Goal: Transaction & Acquisition: Purchase product/service

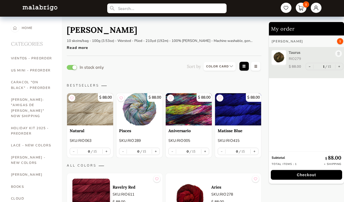
select select "INDEX"
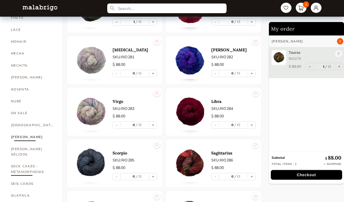
click at [27, 160] on link "SOCK CAKES - METAMORPHOSIS" at bounding box center [32, 168] width 43 height 17
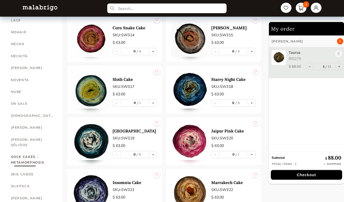
scroll to position [252, 0]
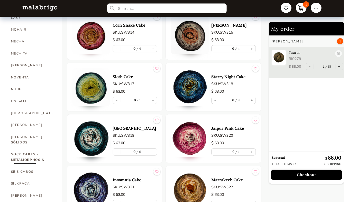
click at [153, 48] on button "+" at bounding box center [153, 48] width 8 height 7
type input "1"
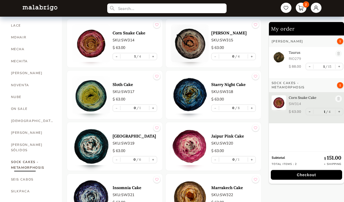
scroll to position [242, 0]
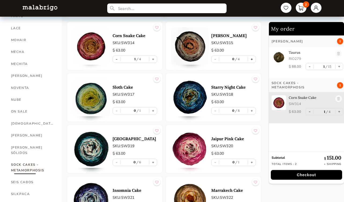
click at [253, 58] on button "+" at bounding box center [252, 59] width 8 height 7
type input "1"
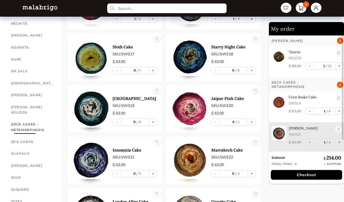
scroll to position [294, 0]
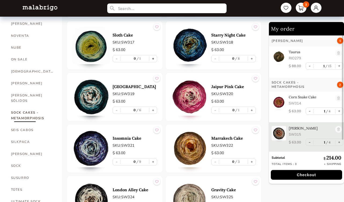
click at [153, 55] on button "+" at bounding box center [153, 58] width 8 height 7
type input "1"
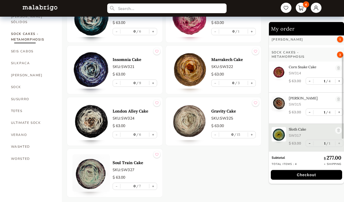
scroll to position [373, 0]
click at [153, 185] on button "+" at bounding box center [153, 185] width 8 height 7
type input "1"
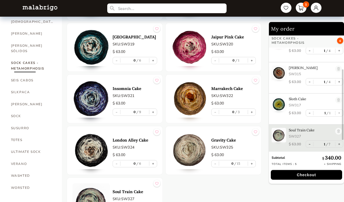
scroll to position [343, 0]
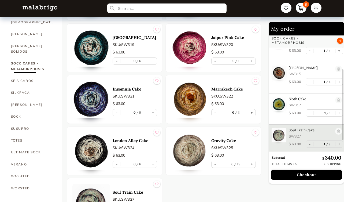
click at [253, 113] on button "+" at bounding box center [252, 112] width 8 height 7
type input "1"
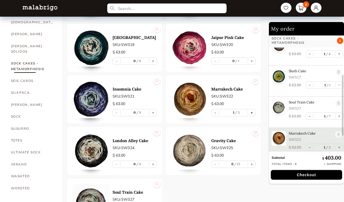
scroll to position [90, 0]
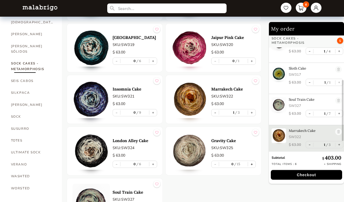
click at [253, 164] on button "+" at bounding box center [252, 164] width 8 height 7
type input "1"
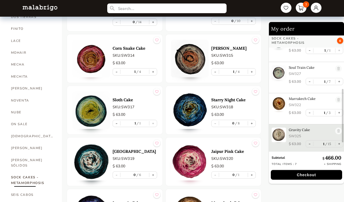
scroll to position [229, 0]
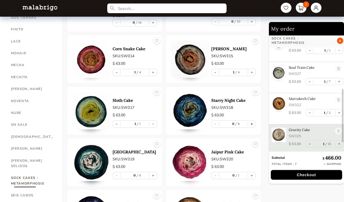
click at [251, 123] on button "+" at bounding box center [252, 123] width 8 height 7
type input "1"
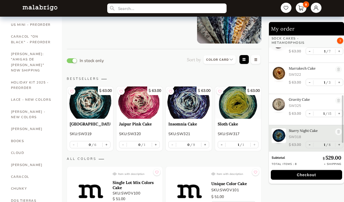
scroll to position [0, 0]
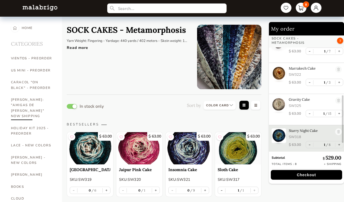
click at [39, 99] on link "[PERSON_NAME]: "AMIGAS DE [PERSON_NAME]" NOW SHIPPING" at bounding box center [32, 108] width 43 height 28
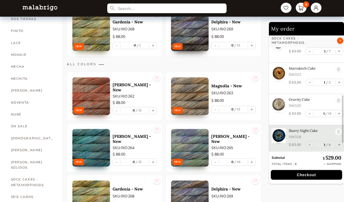
scroll to position [228, 0]
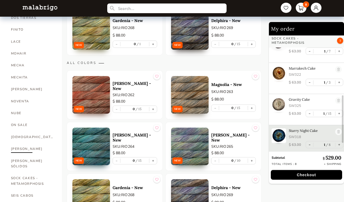
click at [16, 143] on link "[PERSON_NAME]" at bounding box center [32, 149] width 43 height 12
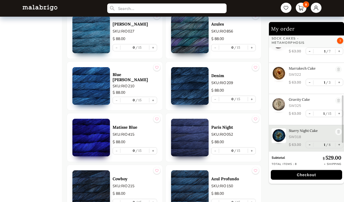
scroll to position [1039, 0]
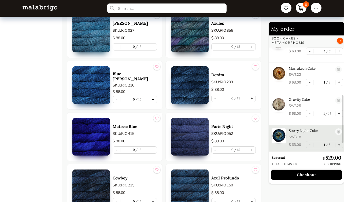
click at [153, 98] on button "+" at bounding box center [153, 99] width 8 height 7
type input "1"
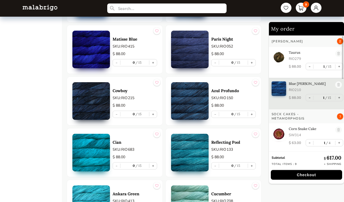
scroll to position [1128, 0]
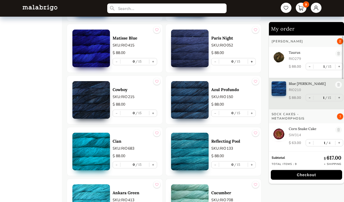
click at [253, 61] on button "+" at bounding box center [252, 61] width 8 height 7
type input "1"
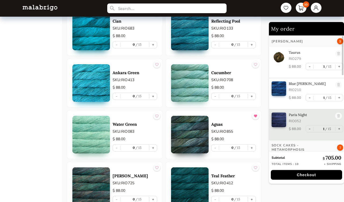
scroll to position [1252, 0]
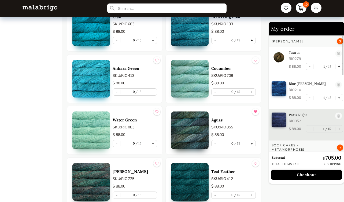
click at [253, 40] on button "+" at bounding box center [252, 40] width 8 height 7
type input "1"
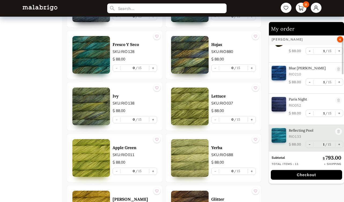
scroll to position [1539, 0]
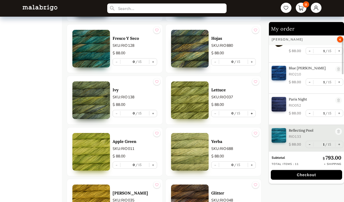
click at [252, 113] on button "+" at bounding box center [252, 113] width 8 height 7
type input "1"
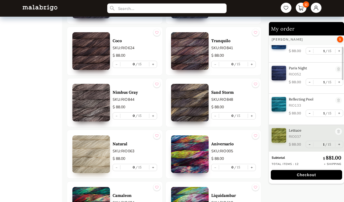
scroll to position [2208, 0]
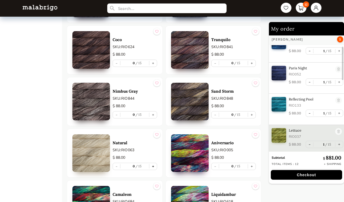
click at [152, 164] on button "+" at bounding box center [153, 166] width 8 height 7
type input "1"
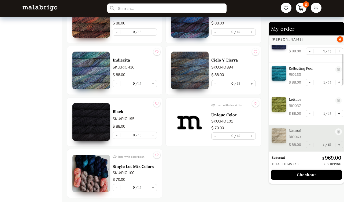
scroll to position [2756, 0]
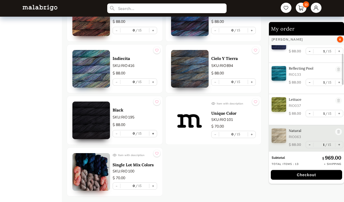
click at [153, 132] on button "+" at bounding box center [153, 133] width 8 height 7
type input "1"
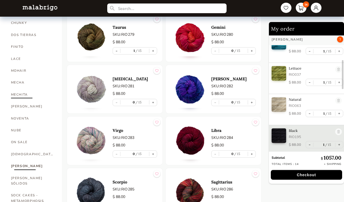
scroll to position [213, 0]
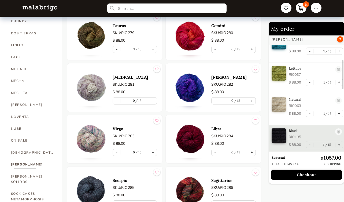
click at [286, 165] on p "Total items : 14" at bounding box center [285, 164] width 27 height 4
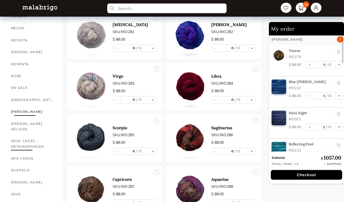
scroll to position [266, 0]
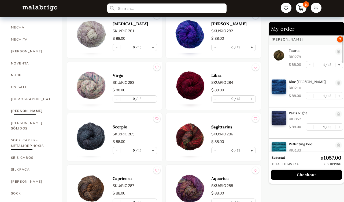
click at [39, 134] on link "SOCK CAKES - METAMORPHOSIS" at bounding box center [32, 142] width 43 height 17
